Goal: Information Seeking & Learning: Learn about a topic

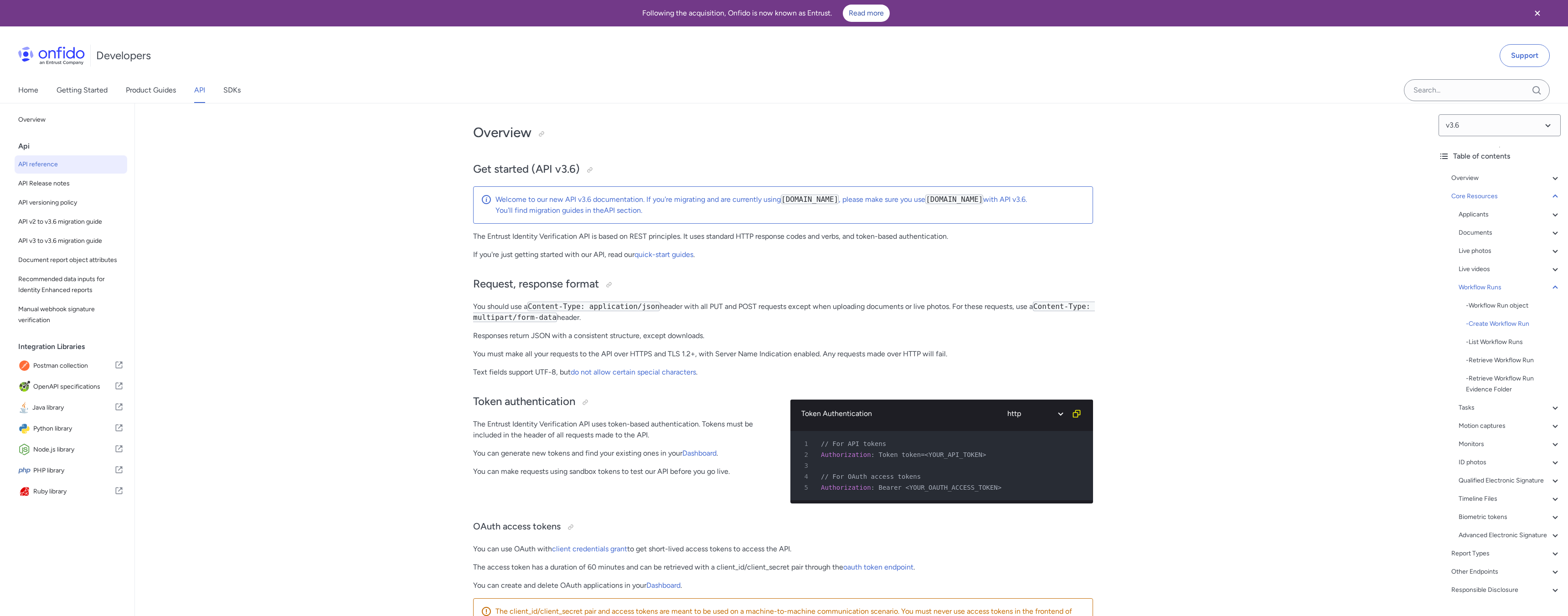
select select "language selector"
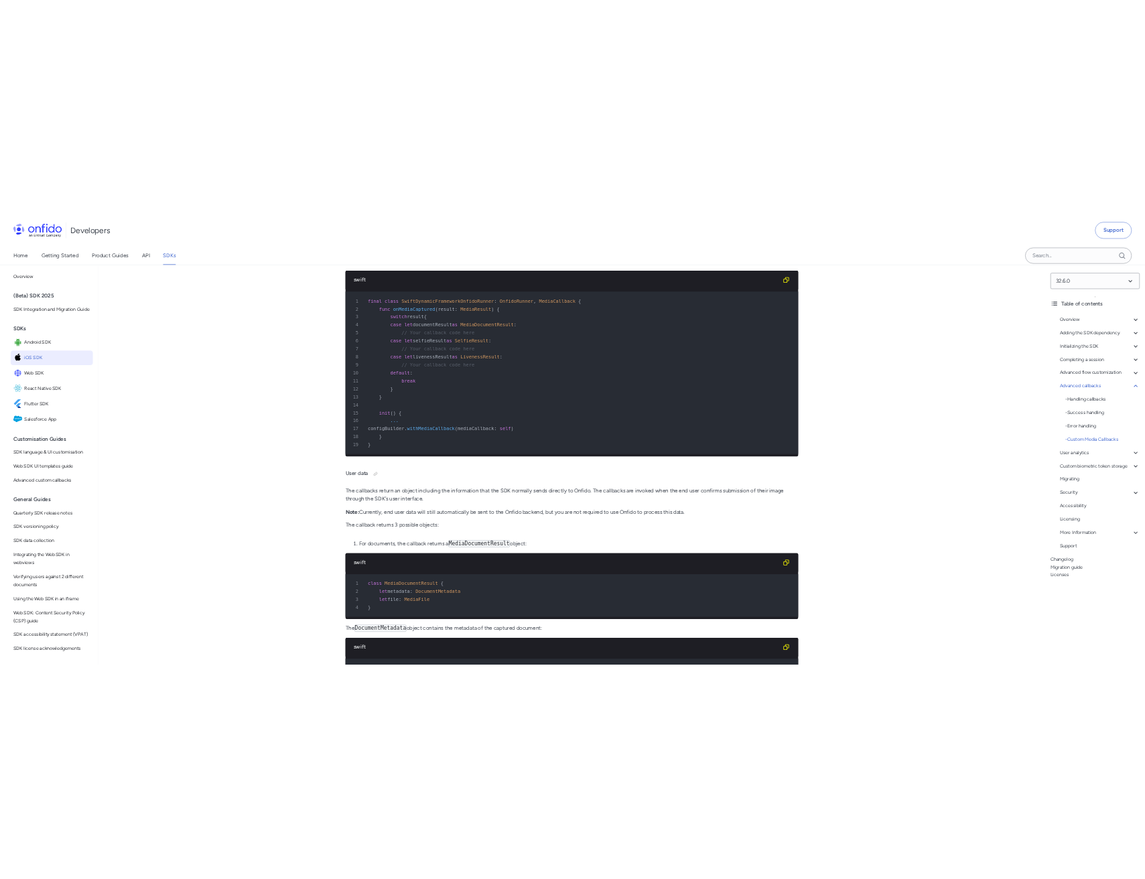
scroll to position [33180, 0]
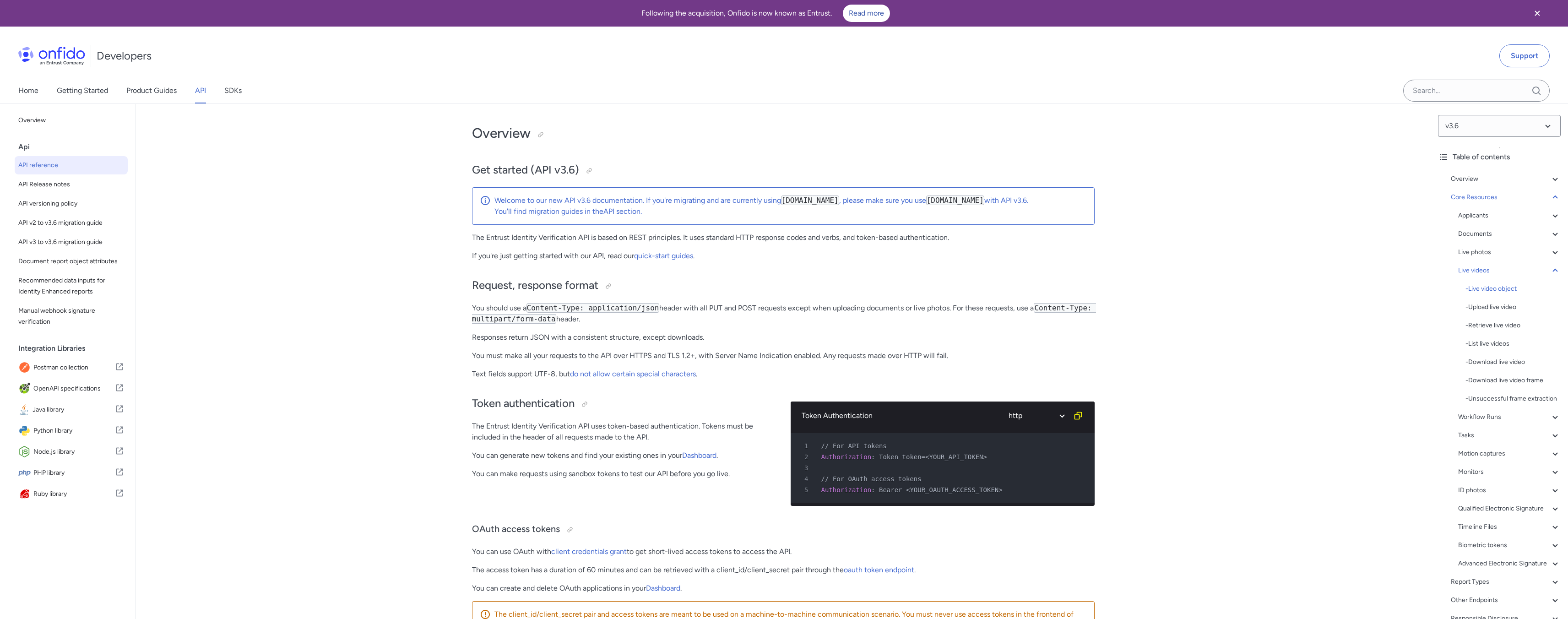
select select "language selector"
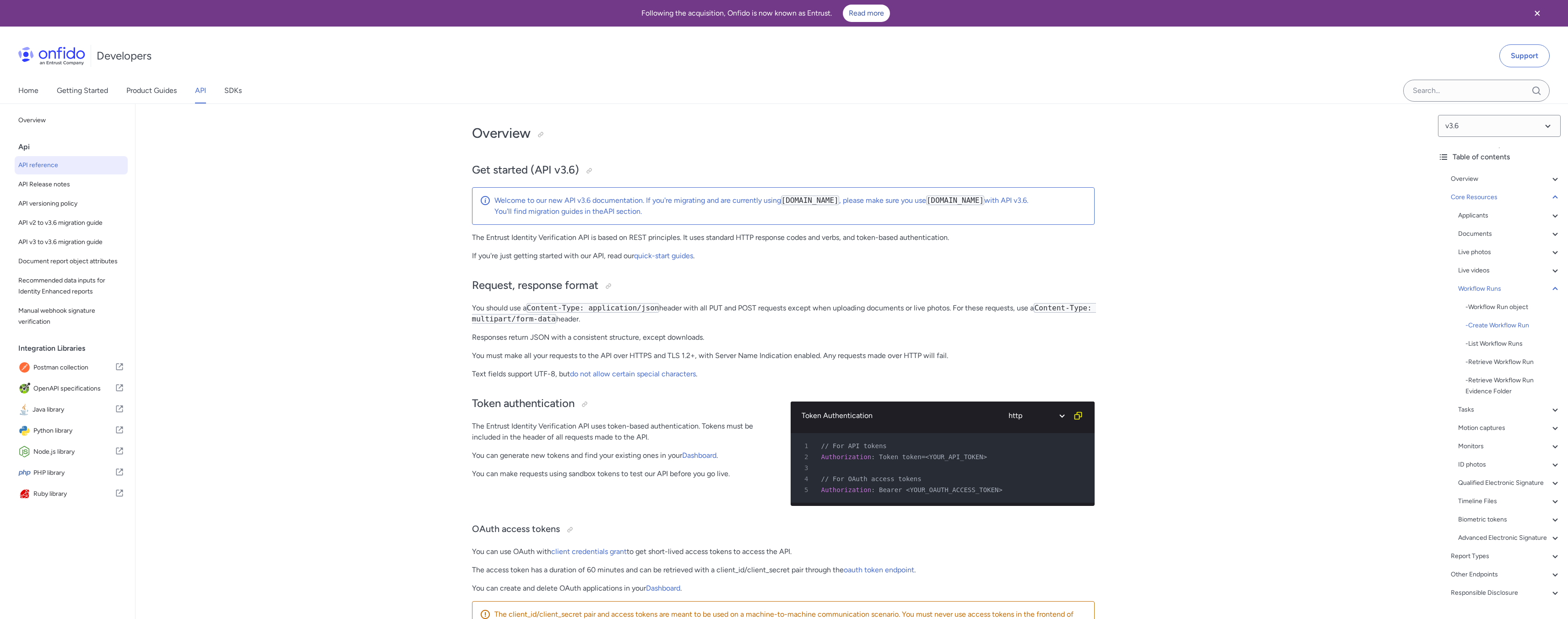
select select "language selector"
